Goal: Task Accomplishment & Management: Manage account settings

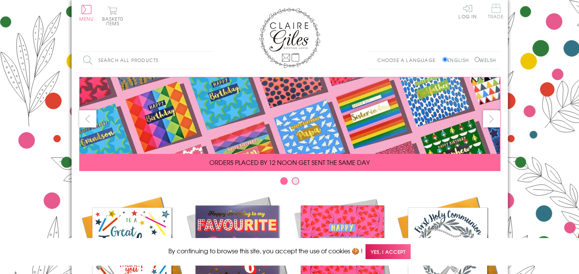
click at [497, 10] on span "Trade" at bounding box center [496, 11] width 16 height 15
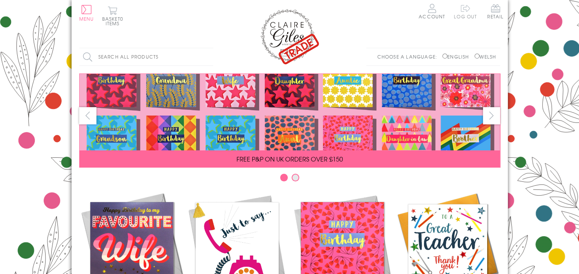
click at [464, 10] on span "Log out" at bounding box center [465, 11] width 23 height 15
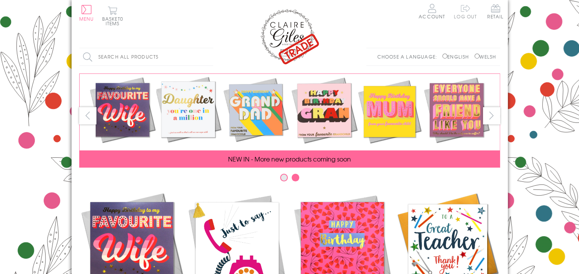
click at [462, 7] on span "Log out" at bounding box center [465, 11] width 23 height 15
click at [465, 11] on span "Log out" at bounding box center [465, 11] width 23 height 15
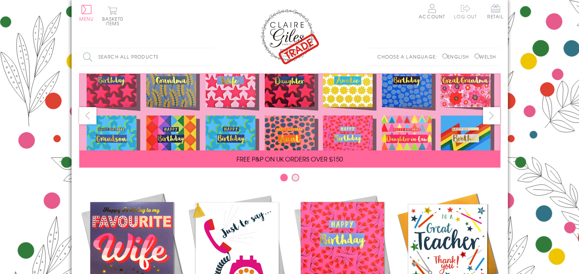
click at [462, 13] on link "Log out" at bounding box center [465, 16] width 23 height 7
click at [470, 10] on link "Log In" at bounding box center [467, 11] width 18 height 15
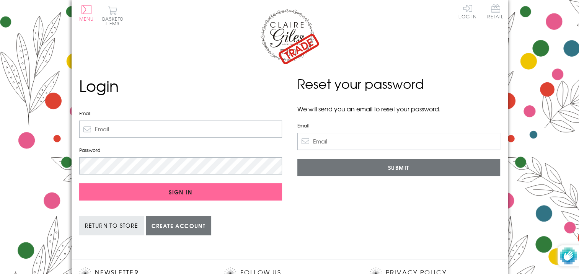
type input "claire@clairegiles.com"
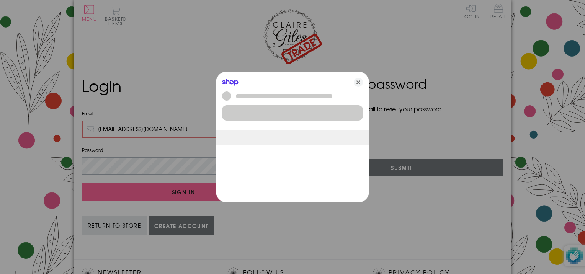
drag, startPoint x: 153, startPoint y: 130, endPoint x: 56, endPoint y: 124, distance: 97.4
click at [56, 124] on body "Close Quick Links Home Your Account Login Your Basket Contact Us All Occasions …" at bounding box center [292, 227] width 585 height 455
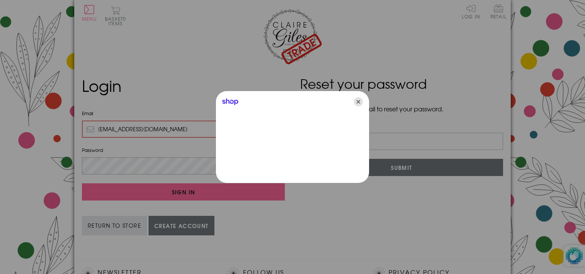
click at [357, 101] on icon "Close" at bounding box center [358, 101] width 9 height 9
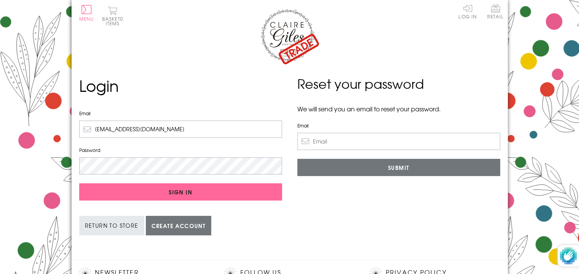
click at [235, 124] on input "claire@clairegiles.com" at bounding box center [180, 129] width 203 height 17
type input "alwenmarshall@btinternet.com"
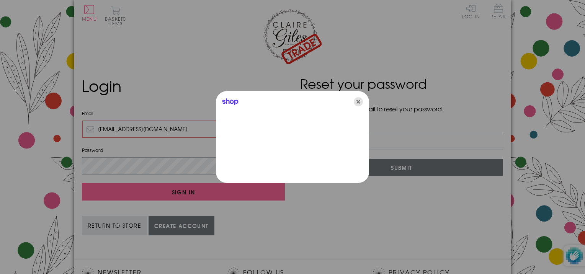
click at [359, 101] on icon "Close" at bounding box center [358, 101] width 9 height 9
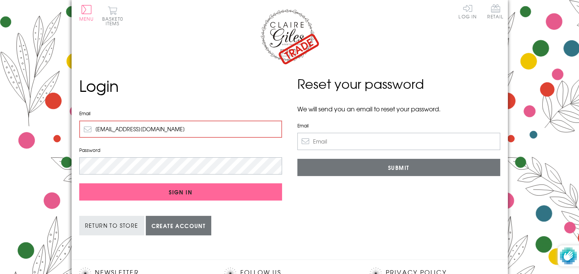
click at [66, 166] on body "Close Quick Links Home Your Account Login Your Basket Contact Us All Occasions …" at bounding box center [289, 227] width 579 height 455
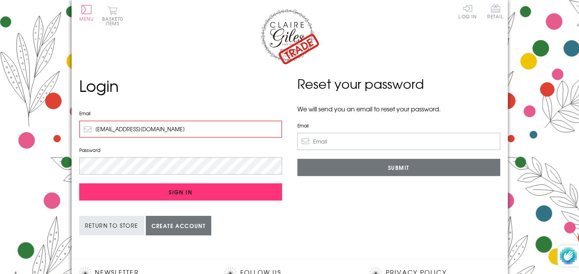
click at [185, 193] on input "Sign In" at bounding box center [180, 191] width 203 height 17
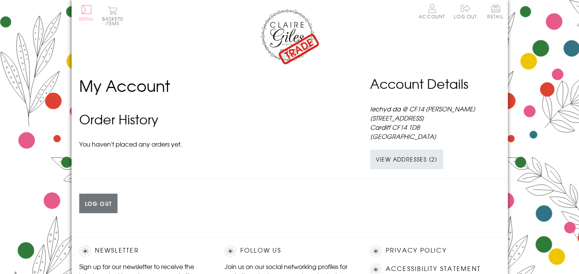
click at [87, 10] on button "Menu" at bounding box center [86, 13] width 15 height 16
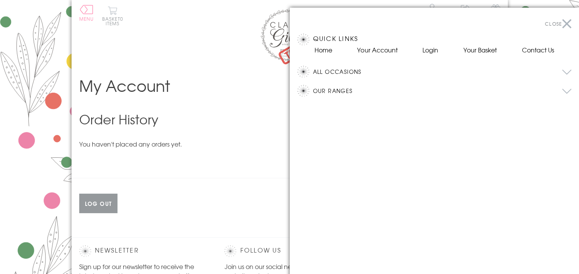
click at [568, 20] on button "Close" at bounding box center [558, 23] width 26 height 17
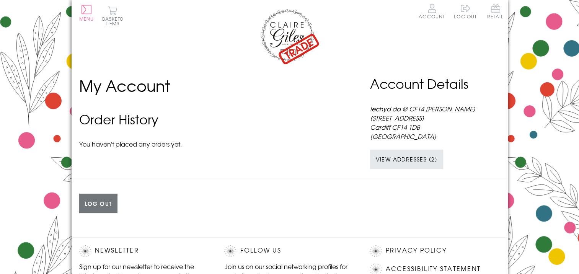
click at [289, 34] on img at bounding box center [289, 36] width 61 height 57
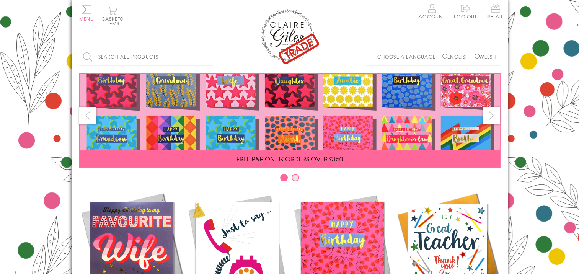
click at [475, 55] on input "Welsh" at bounding box center [477, 56] width 5 height 5
radio input "true"
